Goal: Task Accomplishment & Management: Manage account settings

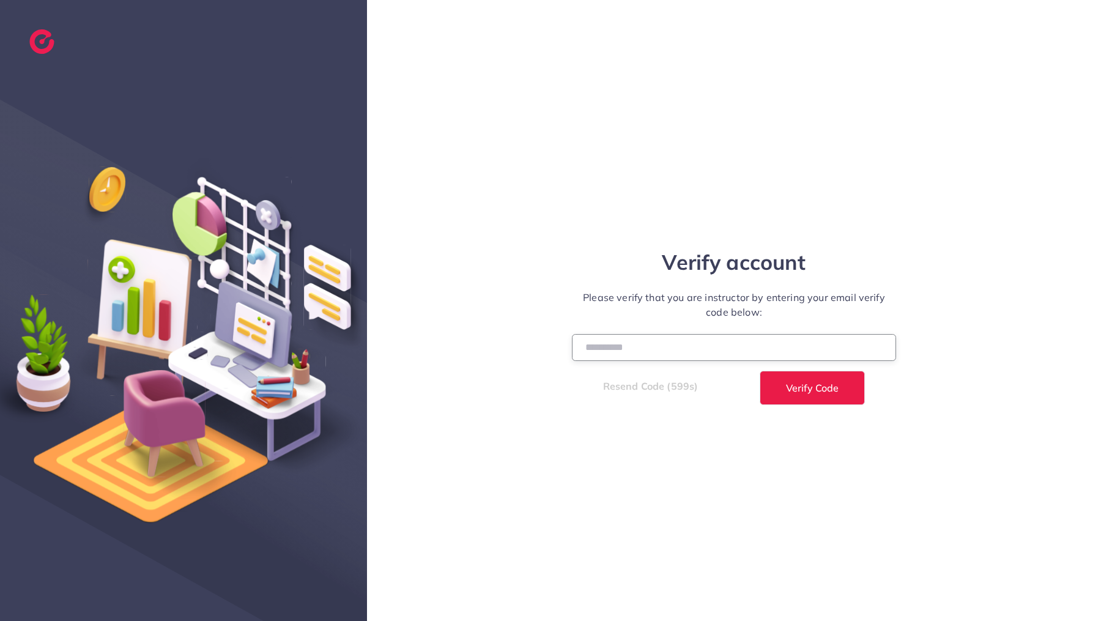
click at [644, 342] on input "number" at bounding box center [734, 347] width 324 height 26
type input "******"
click at [831, 380] on button "Verify Code" at bounding box center [811, 388] width 105 height 34
select select "*"
select select "****"
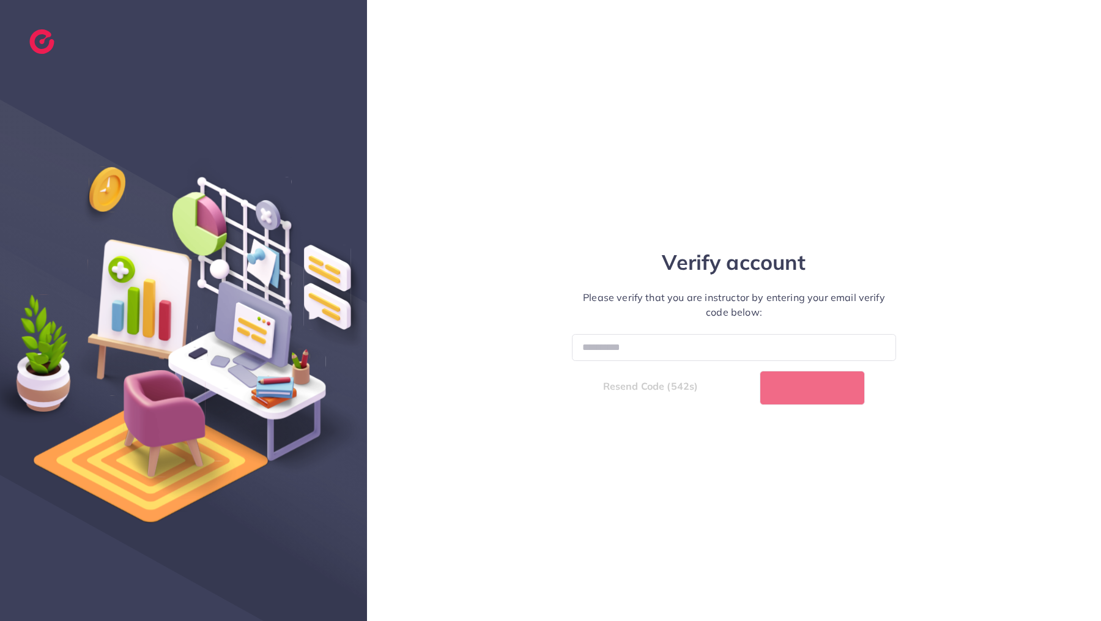
select select "*"
select select "****"
select select "*"
select select "****"
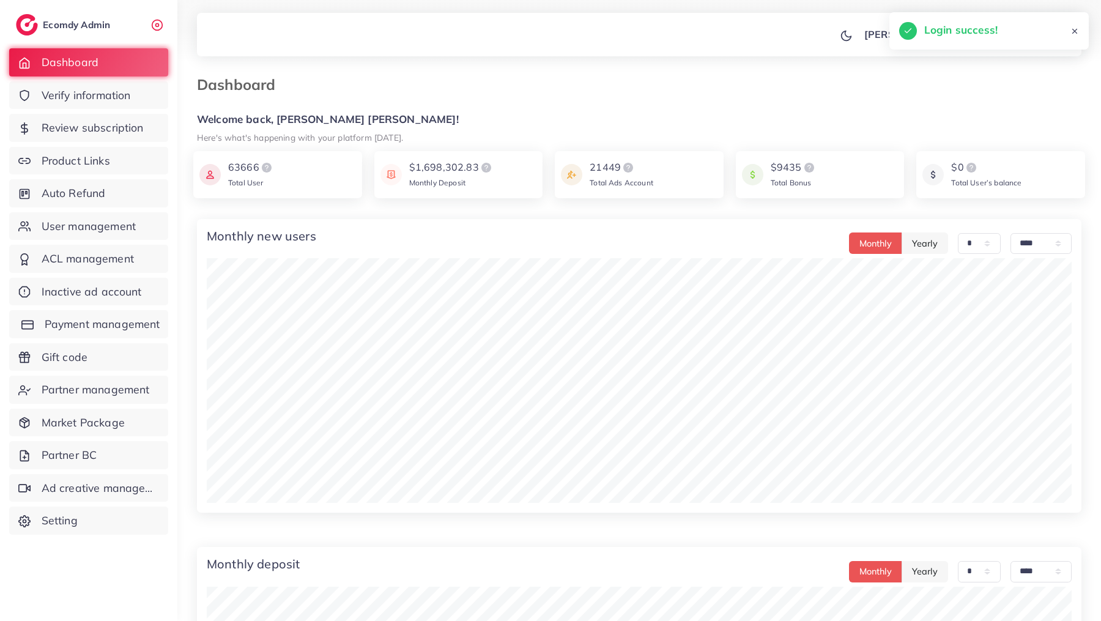
click at [109, 332] on link "Payment management" at bounding box center [88, 324] width 159 height 28
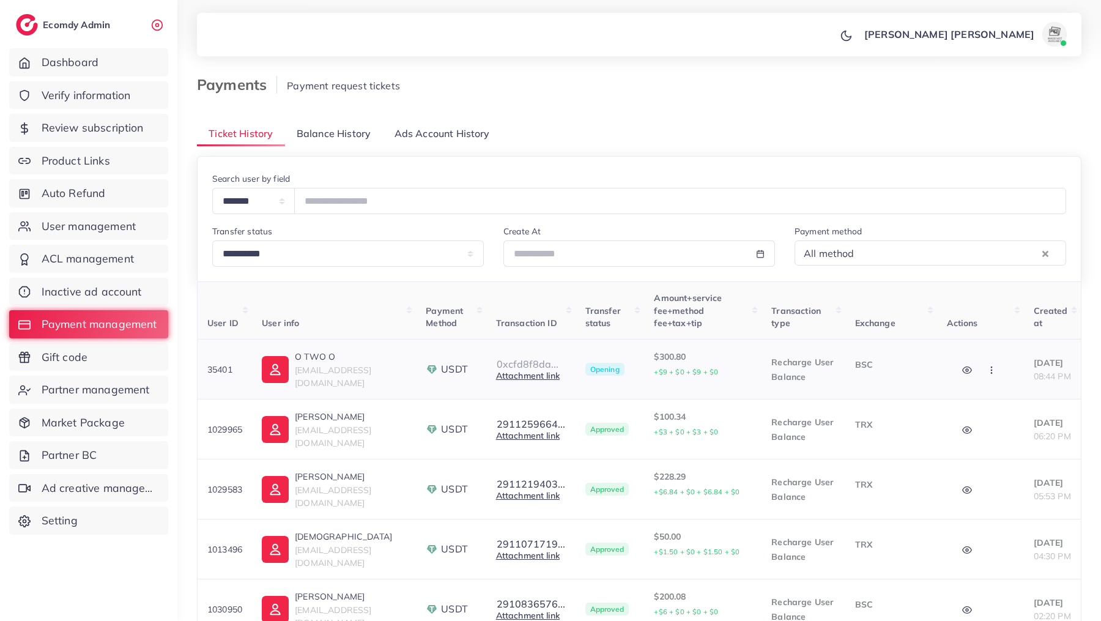
click at [539, 363] on button "0xcfd8f8da..." at bounding box center [527, 363] width 63 height 11
drag, startPoint x: 571, startPoint y: 463, endPoint x: 518, endPoint y: 403, distance: 80.6
click at [518, 403] on p "Transaction ID: 0xcfd8f8dadd7d3e2057b1d85a44756b512d43a4b608045e59ee7047162b263…" at bounding box center [545, 424] width 84 height 88
copy p "0xcfd8f8dadd7d3e2057b1d85a44756b512d43a4b608045e59ee7047162b26333a"
click at [971, 364] on button "button" at bounding box center [992, 369] width 43 height 28
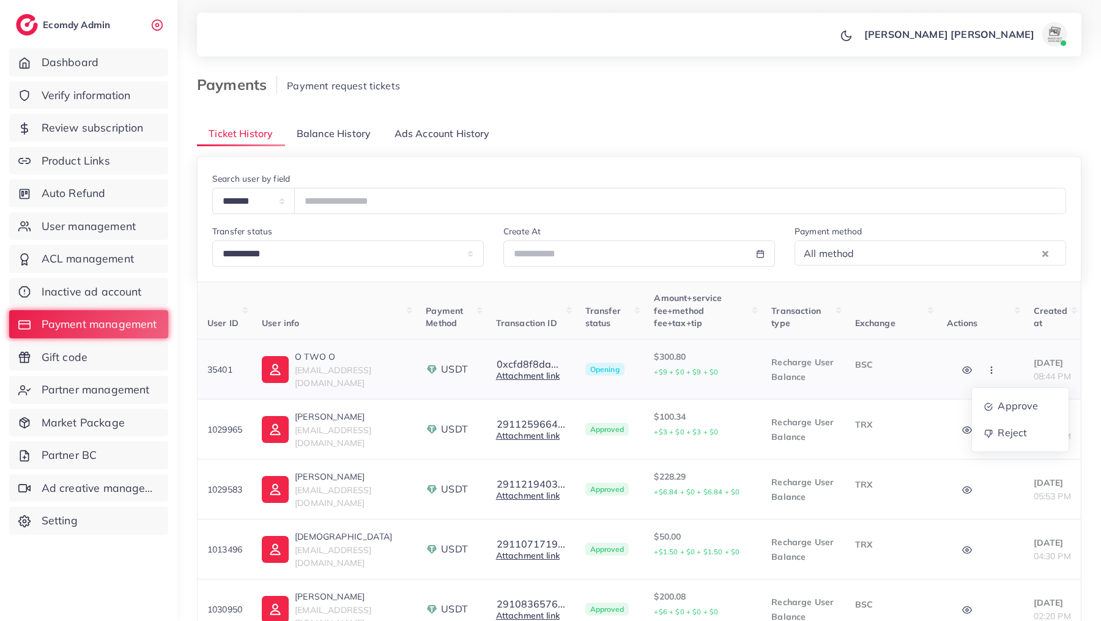
click at [989, 369] on button "button" at bounding box center [992, 369] width 43 height 28
click at [986, 372] on icon "button" at bounding box center [991, 370] width 10 height 10
click at [962, 374] on icon "button" at bounding box center [967, 370] width 10 height 10
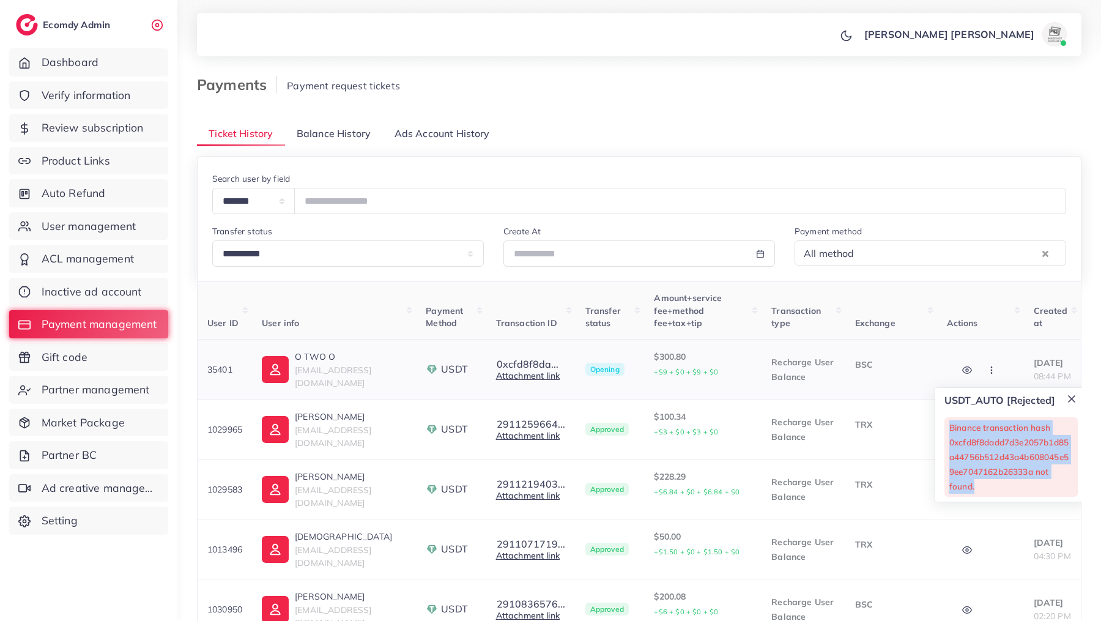
drag, startPoint x: 940, startPoint y: 423, endPoint x: 982, endPoint y: 480, distance: 70.8
click at [982, 480] on p "Binance transaction hash 0xcfd8f8dadd7d3e2057b1d85a44756b512d43a4b608045e59ee70…" at bounding box center [1011, 456] width 124 height 73
copy p "Binance transaction hash 0xcfd8f8dadd7d3e2057b1d85a44756b512d43a4b608045e59ee70…"
click at [986, 370] on icon "button" at bounding box center [991, 370] width 10 height 10
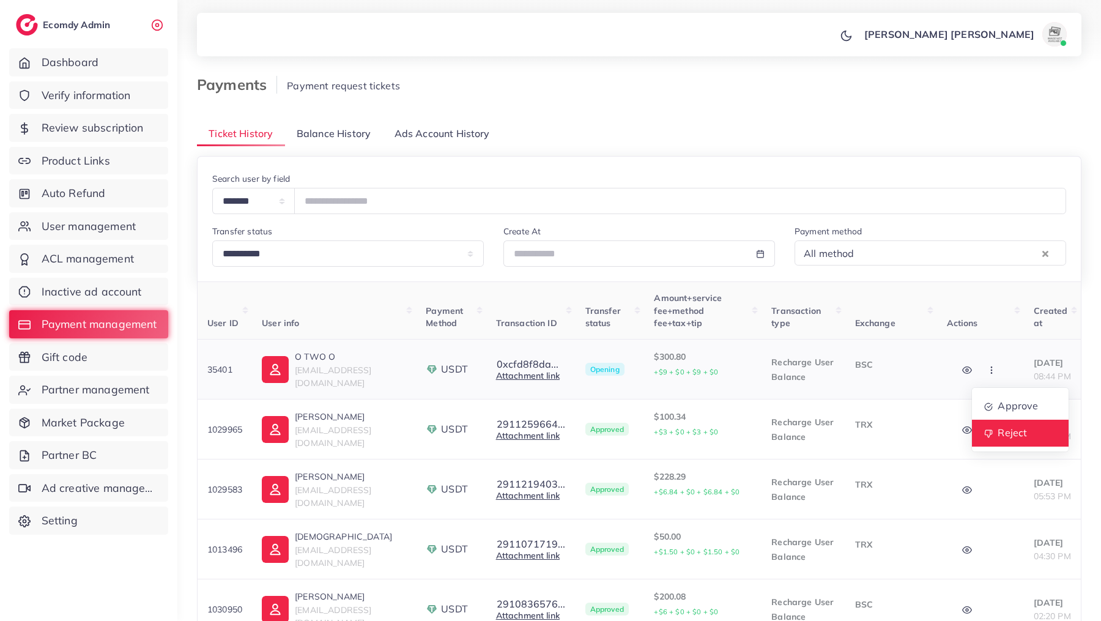
click at [997, 436] on span "Reject" at bounding box center [1011, 432] width 29 height 12
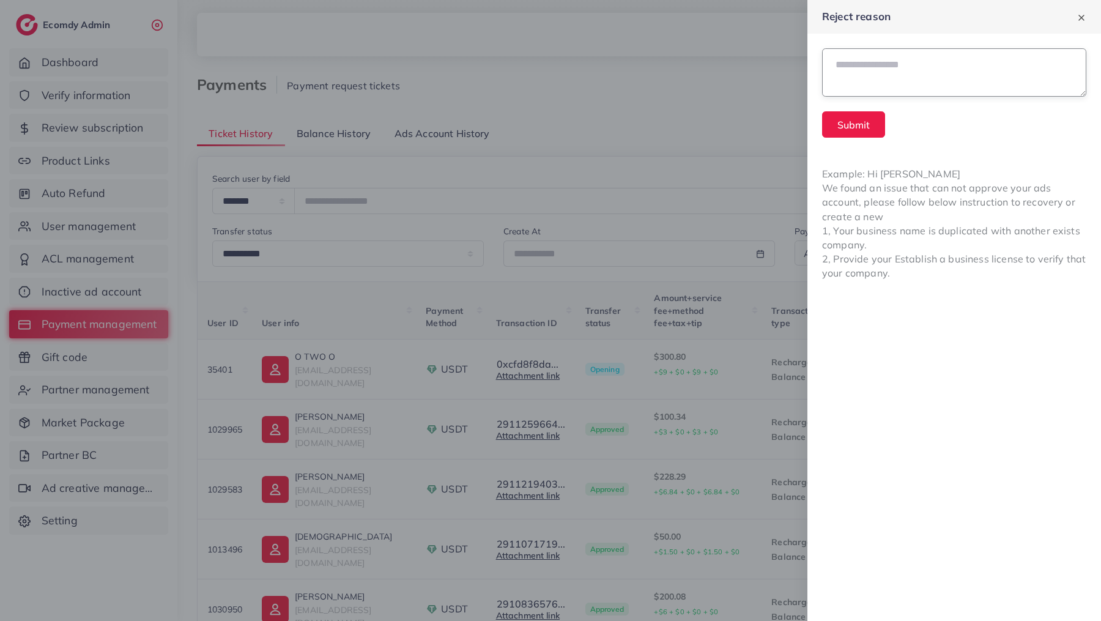
click at [877, 78] on textarea at bounding box center [954, 72] width 264 height 48
paste textarea "**********"
type textarea "**********"
click at [865, 119] on button "Submit" at bounding box center [853, 124] width 63 height 26
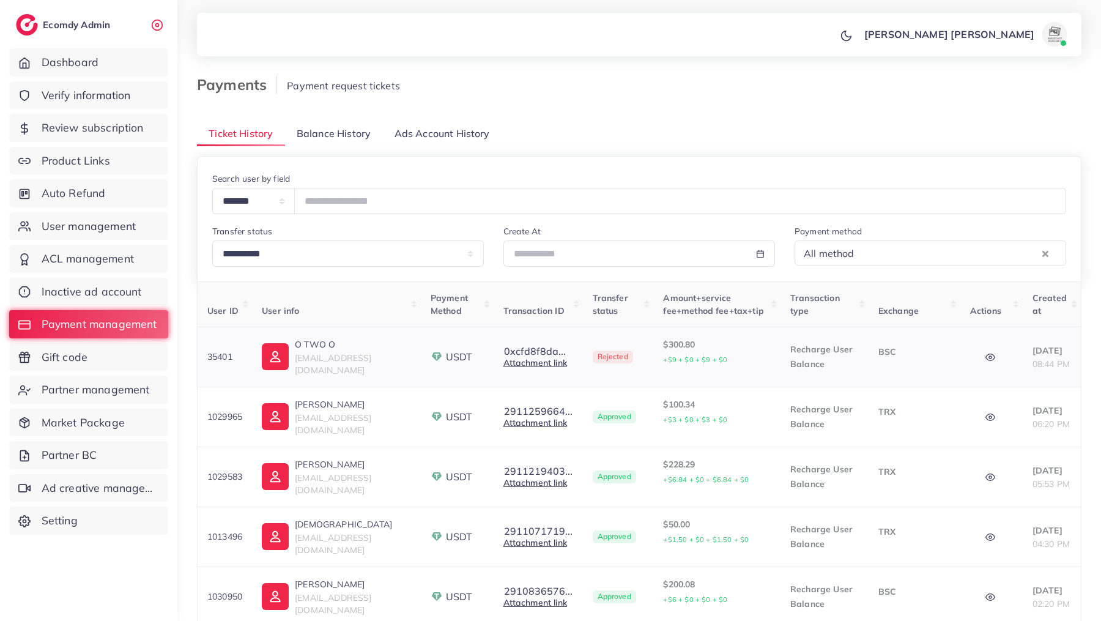
drag, startPoint x: 205, startPoint y: 367, endPoint x: 233, endPoint y: 377, distance: 29.2
click at [233, 377] on td "35401" at bounding box center [224, 357] width 55 height 60
copy p "35401"
click at [339, 136] on span "Balance History" at bounding box center [334, 134] width 74 height 14
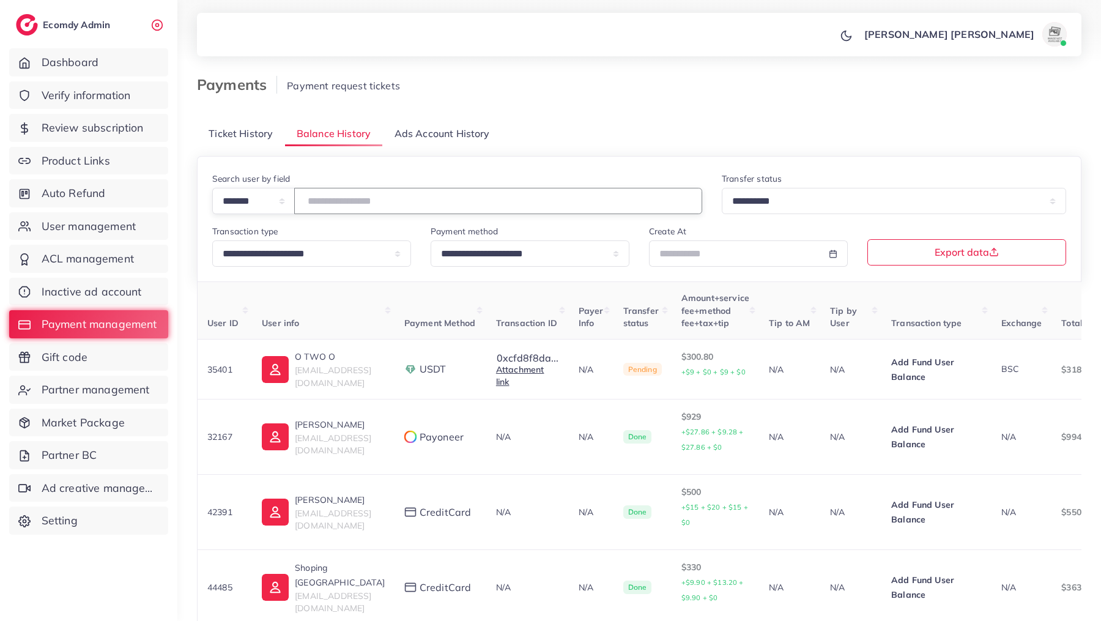
click at [386, 207] on input "number" at bounding box center [498, 201] width 408 height 26
paste input "*****"
type input "*****"
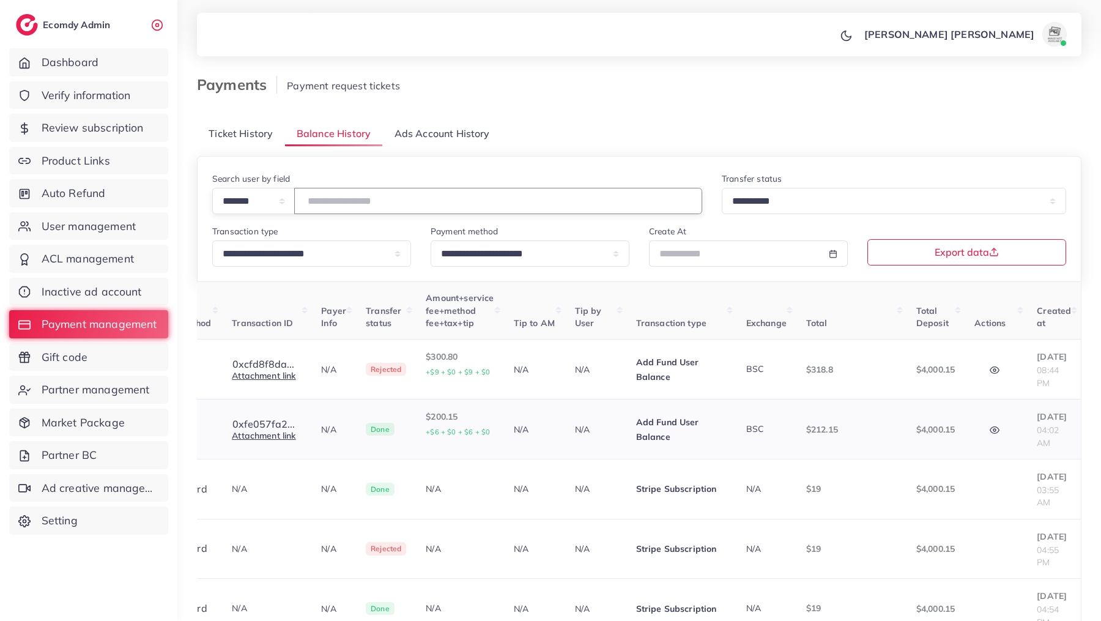
scroll to position [0, 212]
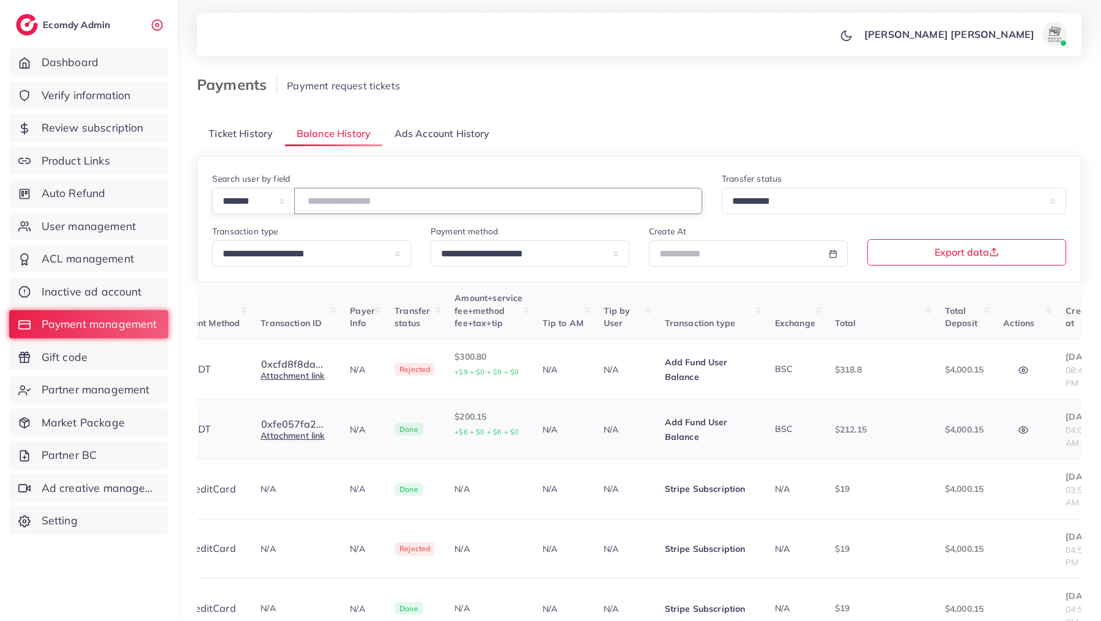
click at [1028, 429] on icon "button" at bounding box center [1023, 430] width 10 height 10
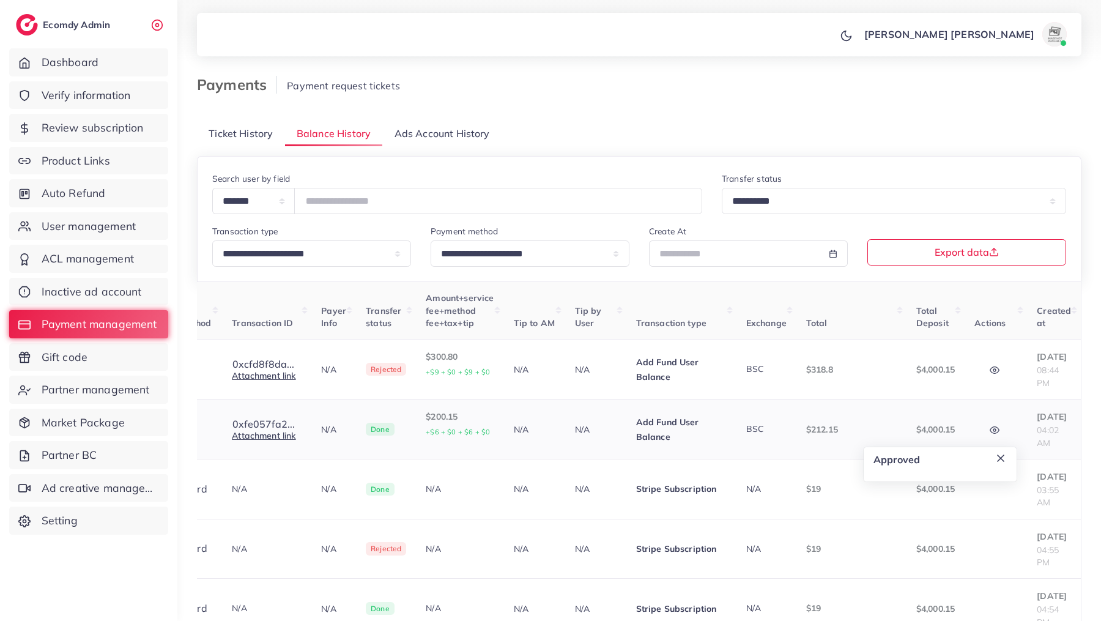
scroll to position [0, 279]
click at [1005, 426] on button "button" at bounding box center [995, 429] width 43 height 28
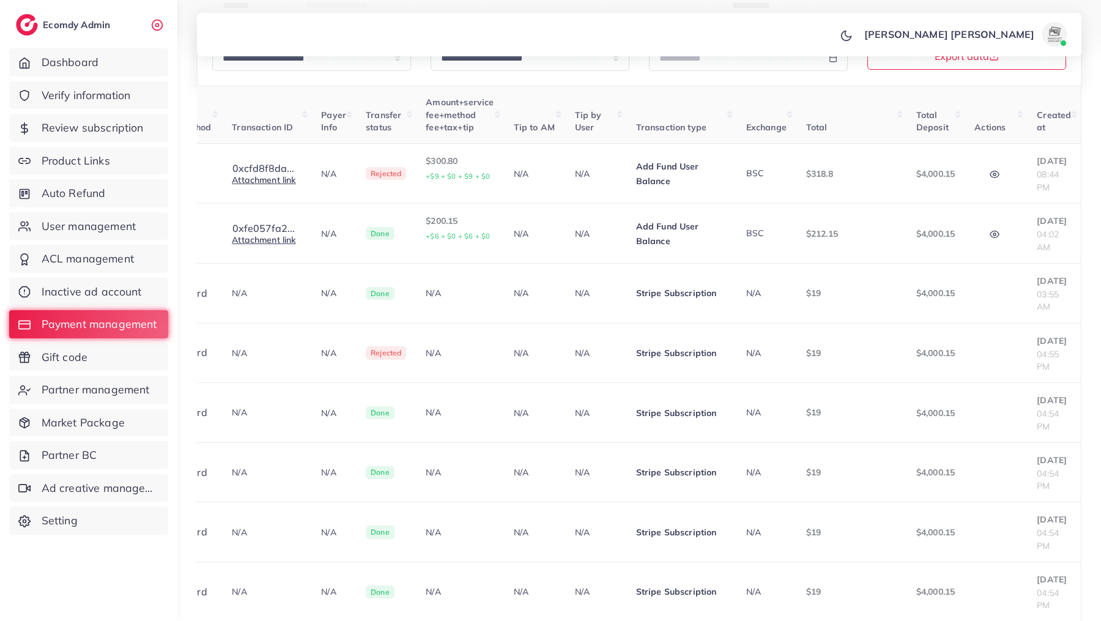
scroll to position [251, 0]
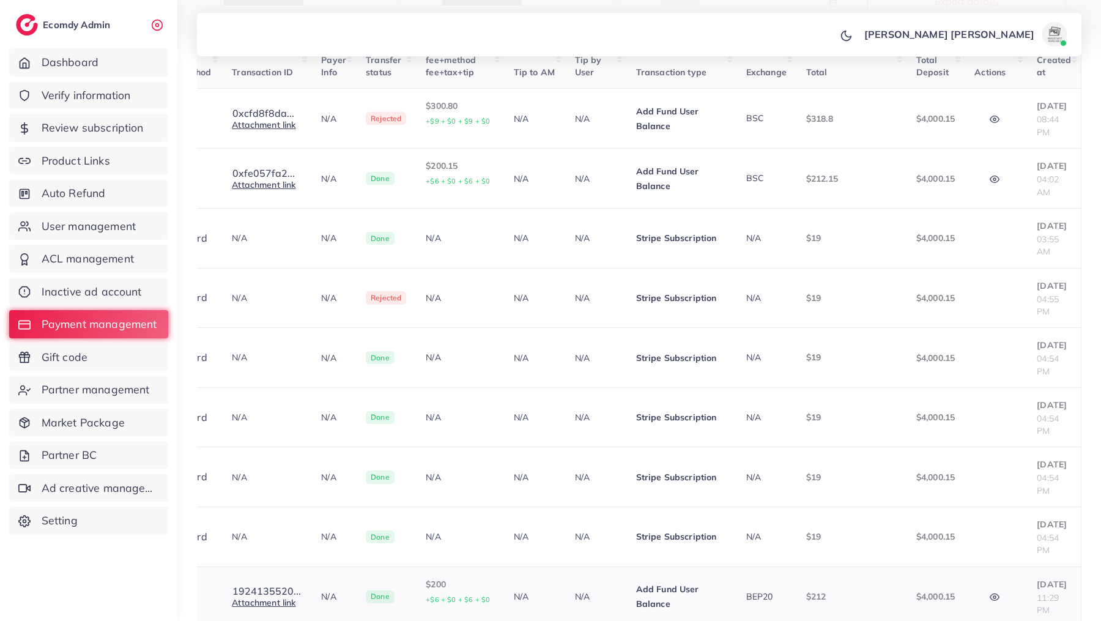
click at [998, 592] on icon "button" at bounding box center [994, 597] width 10 height 10
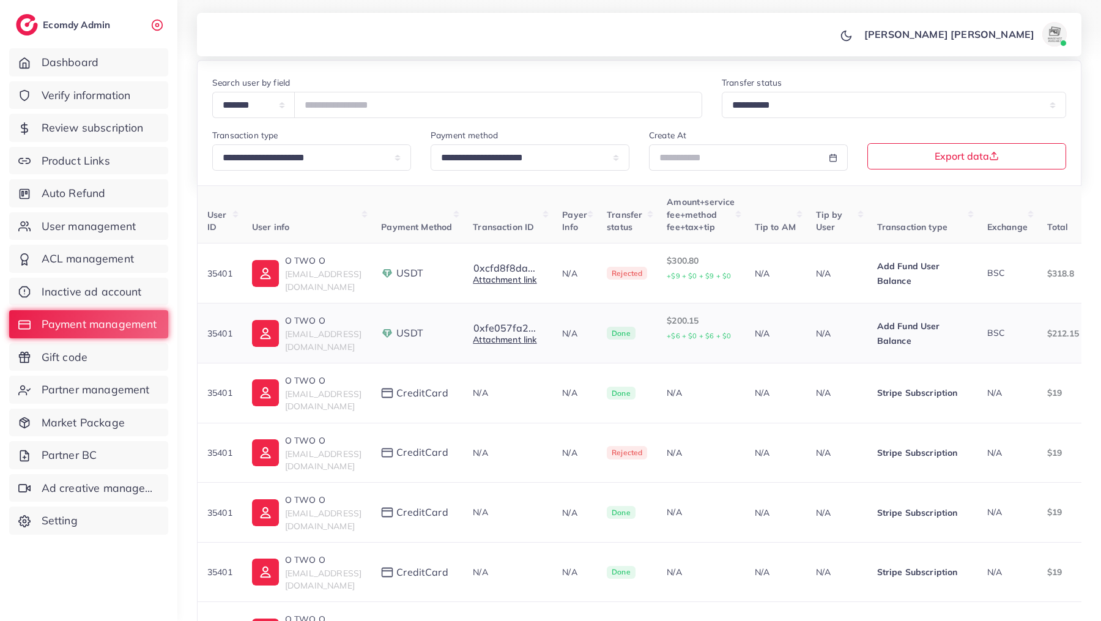
scroll to position [89, 0]
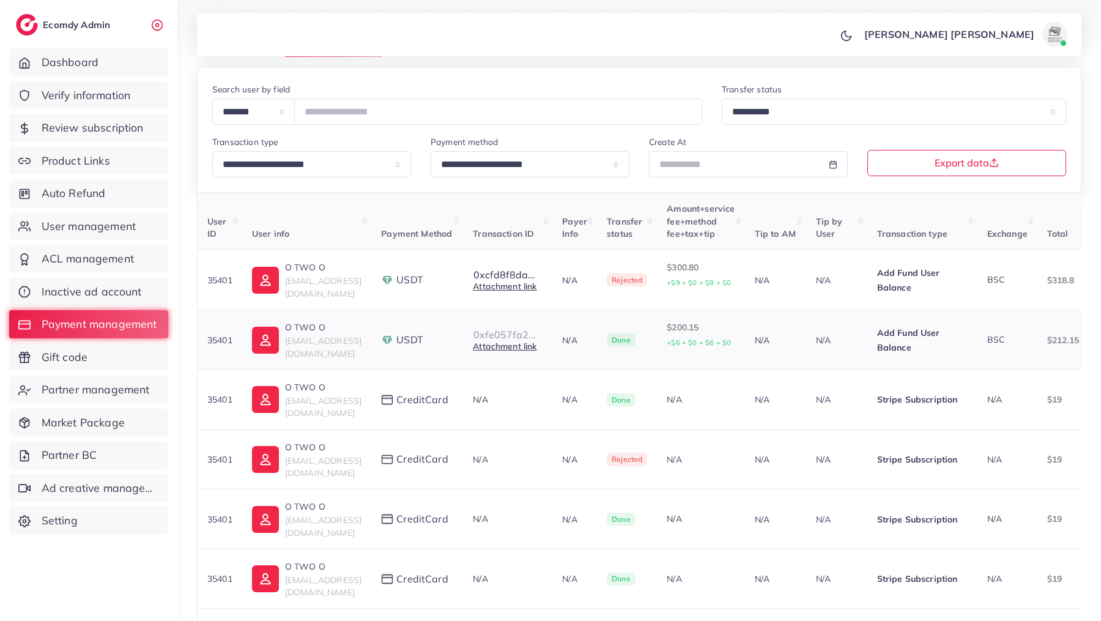
click at [536, 332] on button "0xfe057fa2..." at bounding box center [505, 334] width 64 height 11
click at [536, 349] on link "Attachment link" at bounding box center [505, 346] width 64 height 11
